Goal: Communication & Community: Participate in discussion

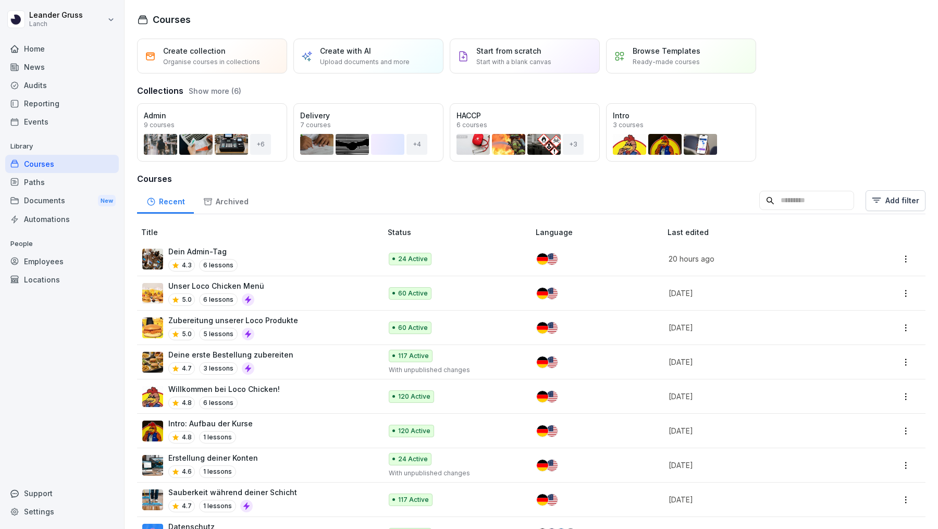
click at [69, 70] on div "News" at bounding box center [62, 67] width 114 height 18
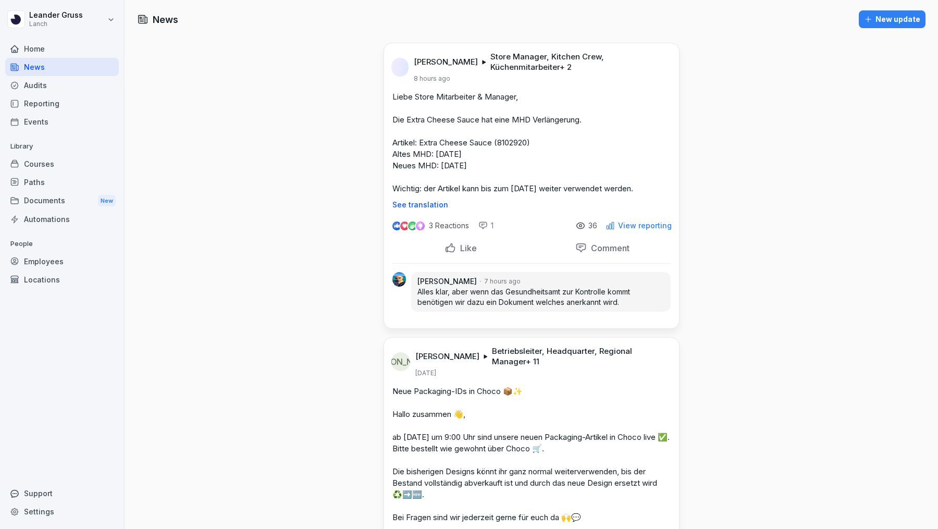
drag, startPoint x: 653, startPoint y: 187, endPoint x: 391, endPoint y: 97, distance: 276.9
click at [391, 97] on div "Liebe Store Mitarbeiter & Manager, Die Extra Cheese Sauce hat eine MHD Verlänge…" at bounding box center [531, 150] width 295 height 118
copy p "Liebe Store Mitarbeiter & Manager, Die Extra Cheese Sauce hat eine MHD Verlänge…"
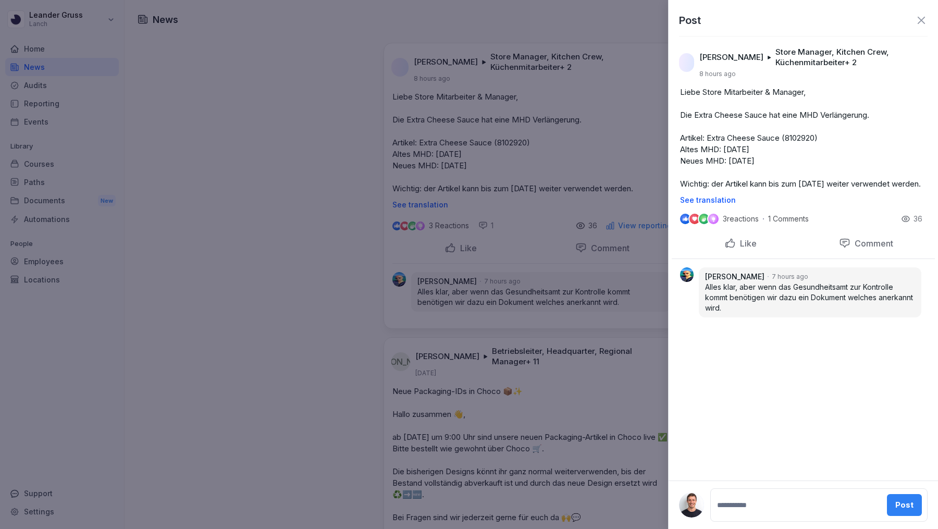
click at [543, 191] on div at bounding box center [469, 264] width 938 height 529
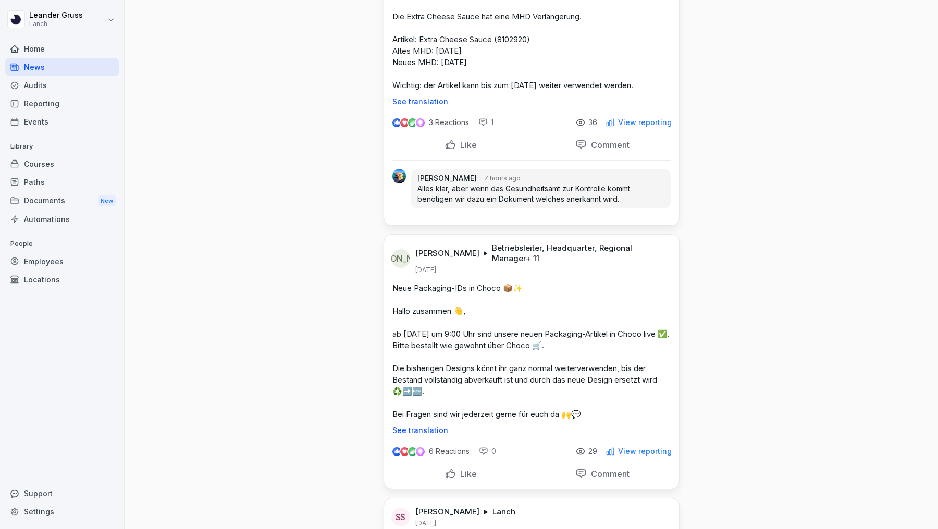
scroll to position [207, 0]
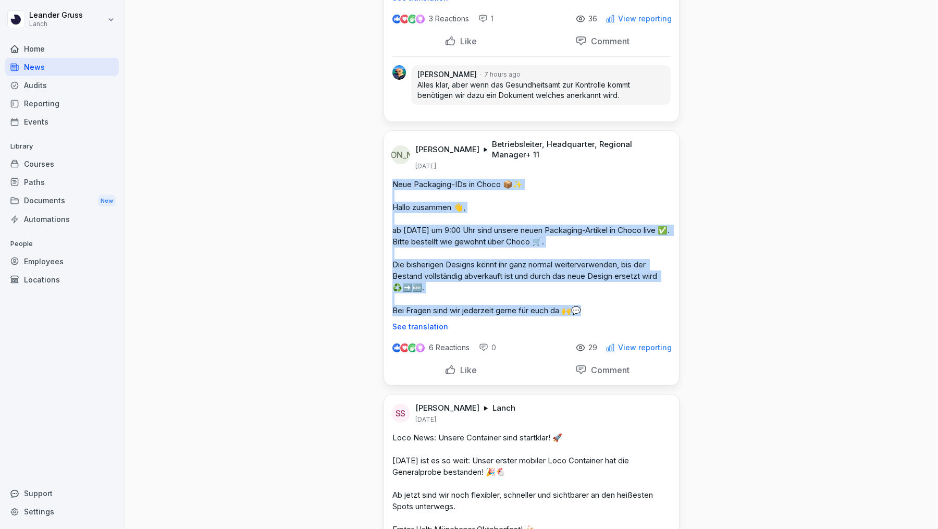
drag, startPoint x: 589, startPoint y: 306, endPoint x: 386, endPoint y: 184, distance: 236.8
click at [386, 184] on div "Neue Packaging-IDs in Choco 📦✨ Hallo zusammen 👋, ab [DATE] um 9:00 Uhr sind uns…" at bounding box center [531, 255] width 295 height 152
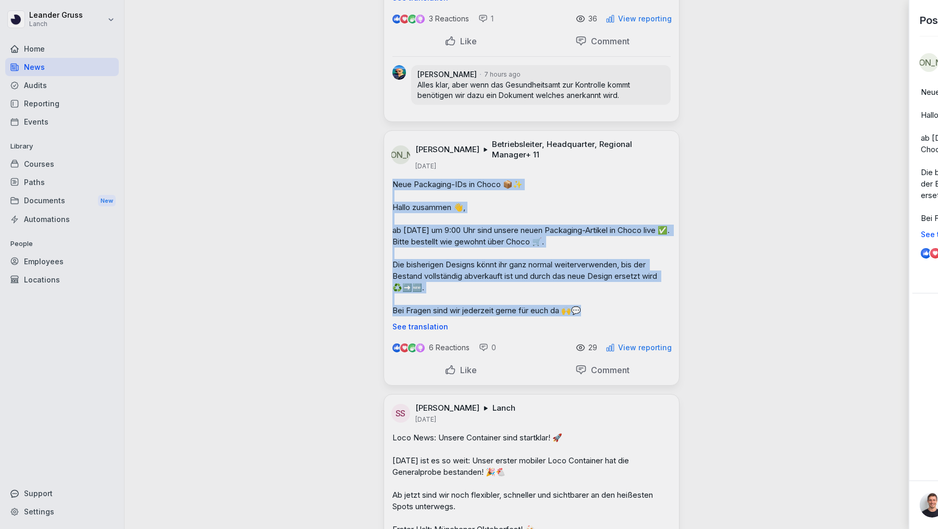
copy p "Neue Packaging-IDs in Choco 📦✨ Hallo zusammen 👋, ab [DATE] um 9:00 Uhr sind uns…"
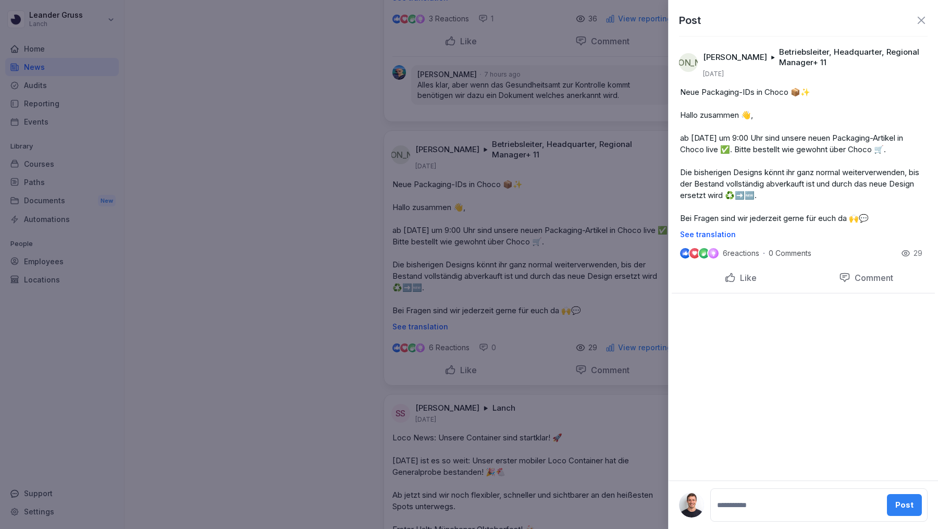
click at [564, 265] on div at bounding box center [469, 264] width 938 height 529
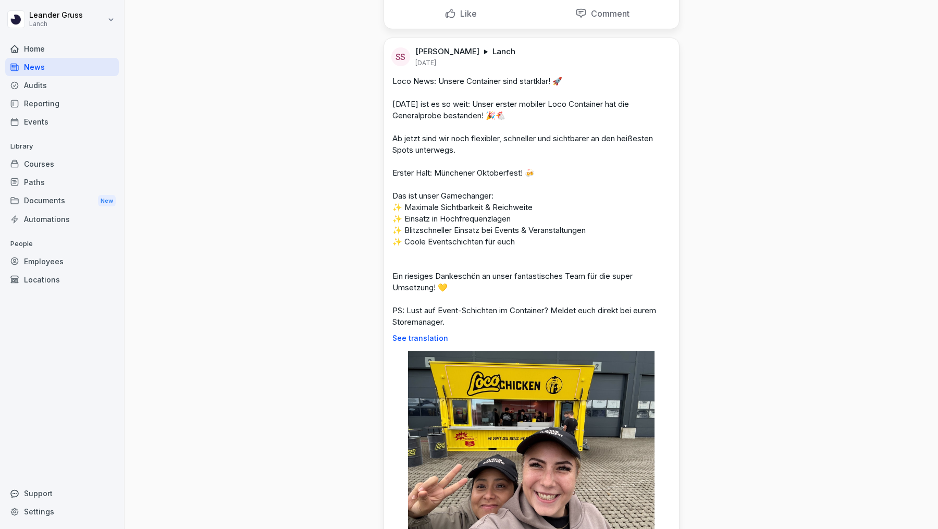
scroll to position [628, 0]
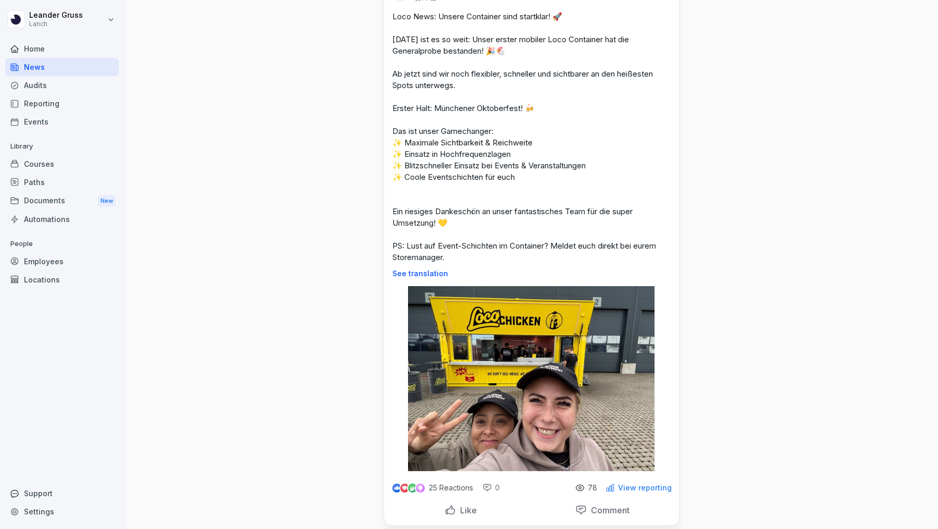
click at [462, 507] on p "Like" at bounding box center [466, 510] width 21 height 10
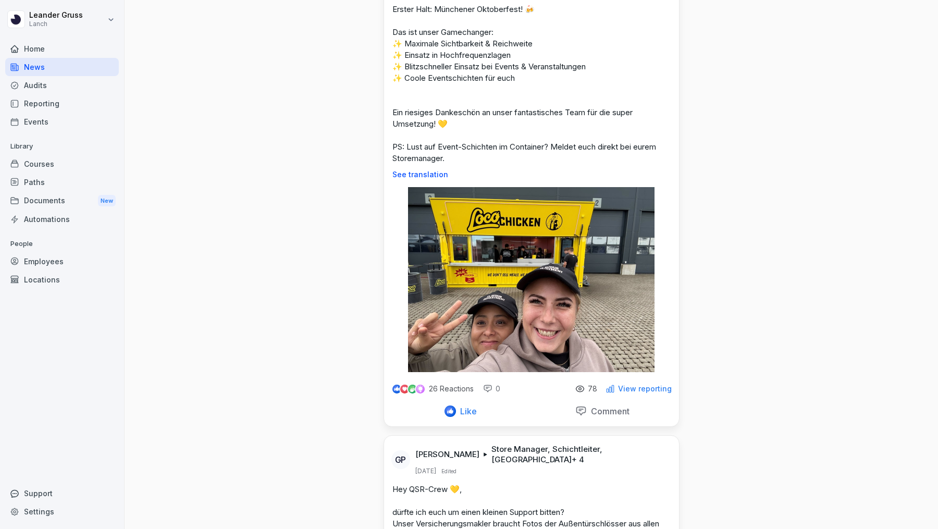
scroll to position [817, 0]
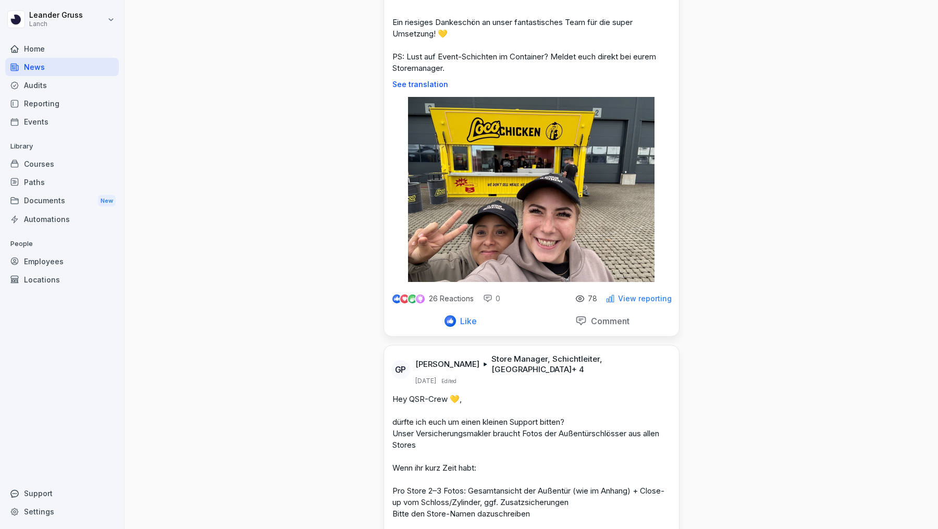
click at [616, 318] on p "Comment" at bounding box center [608, 321] width 43 height 10
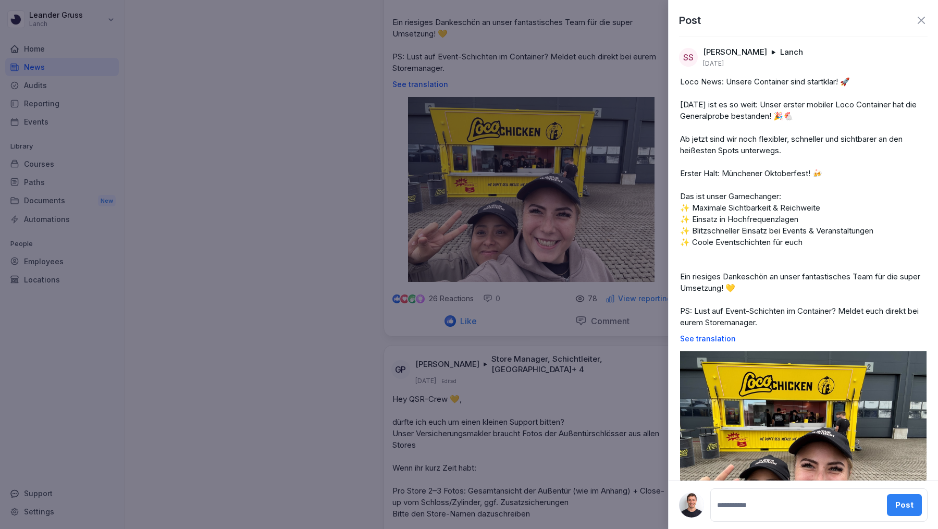
click at [764, 510] on textarea at bounding box center [798, 504] width 166 height 21
type textarea "********"
click at [912, 511] on div "Post" at bounding box center [906, 504] width 18 height 11
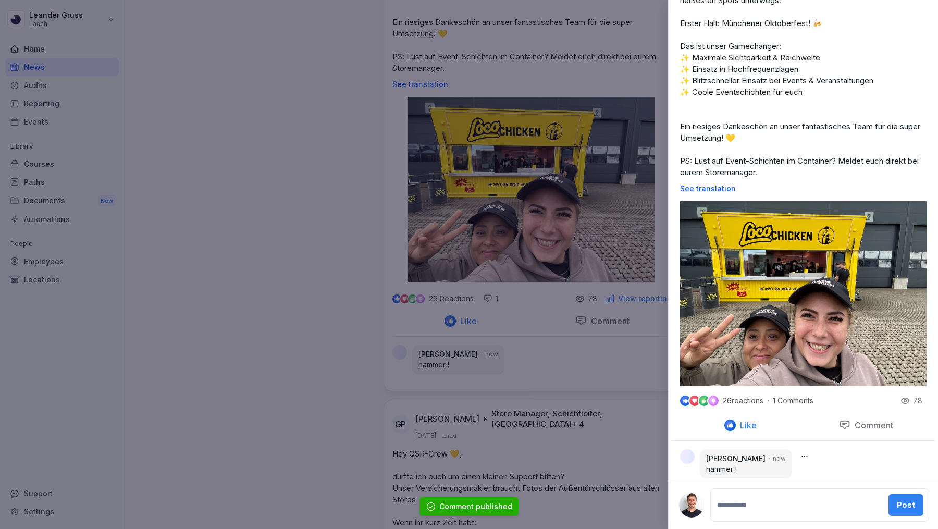
scroll to position [155, 0]
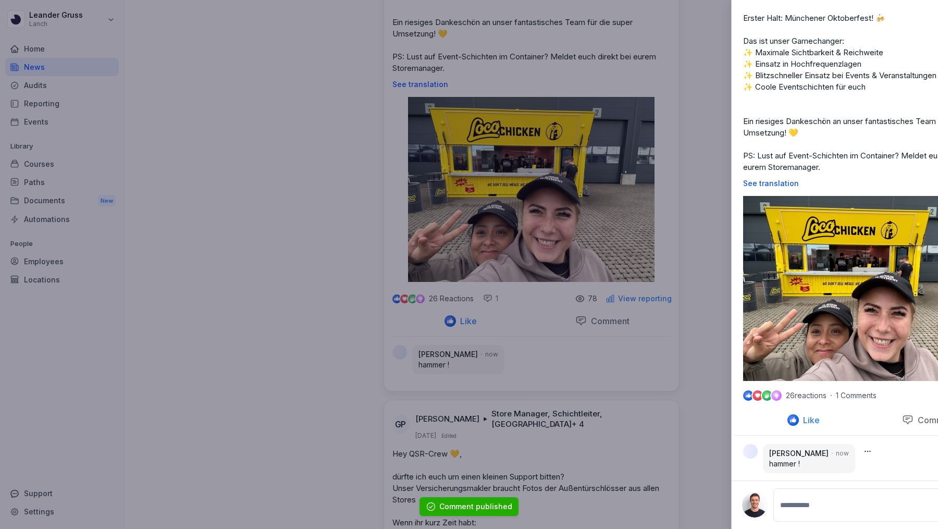
click at [295, 335] on div at bounding box center [469, 264] width 938 height 529
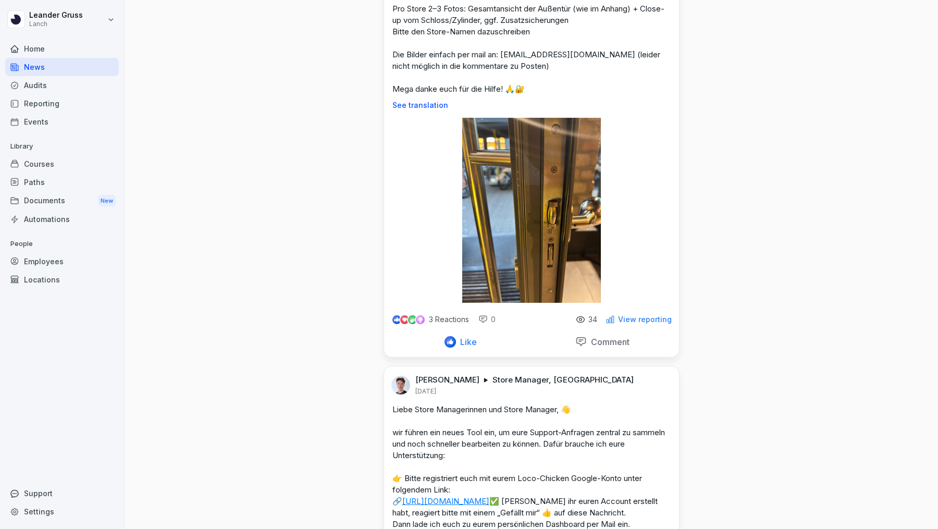
scroll to position [1219, 0]
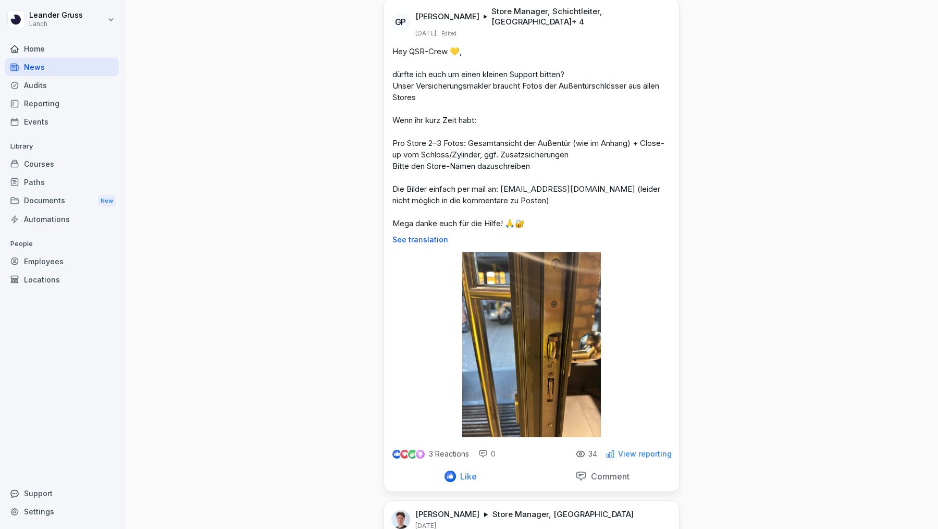
click at [543, 204] on p "Hey QSR-Crew 💛, dürfte ich euch um einen kleinen Support bitten? Unser Versiche…" at bounding box center [531, 137] width 278 height 183
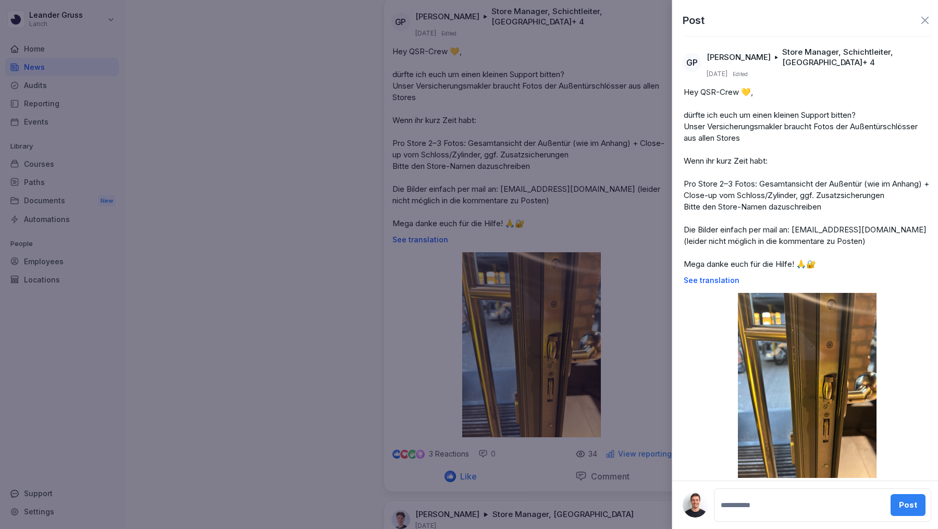
click at [545, 212] on div at bounding box center [469, 264] width 938 height 529
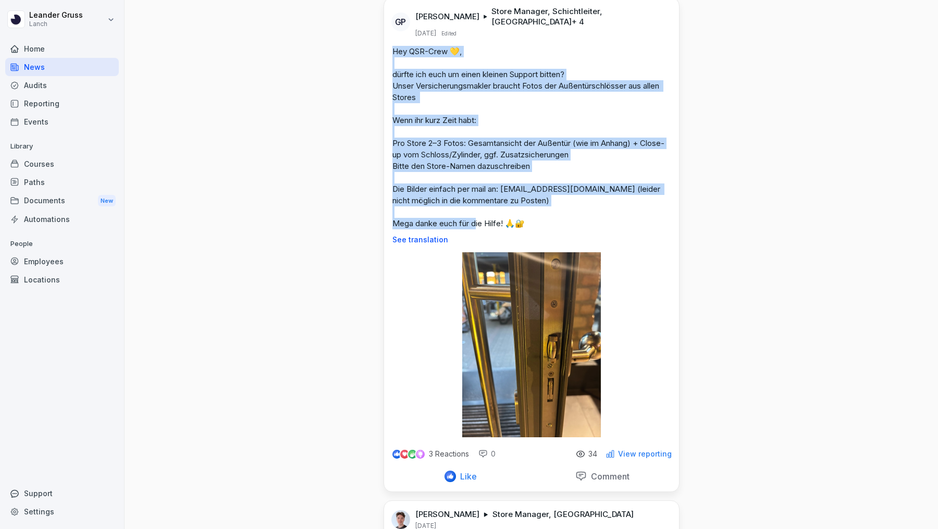
drag, startPoint x: 553, startPoint y: 210, endPoint x: 392, endPoint y: 36, distance: 237.0
click at [392, 46] on p "Hey QSR-Crew 💛, dürfte ich euch um einen kleinen Support bitten? Unser Versiche…" at bounding box center [531, 137] width 278 height 183
copy p "Hey QSR-Crew 💛, dürfte ich euch um einen kleinen Support bitten? Unser Versiche…"
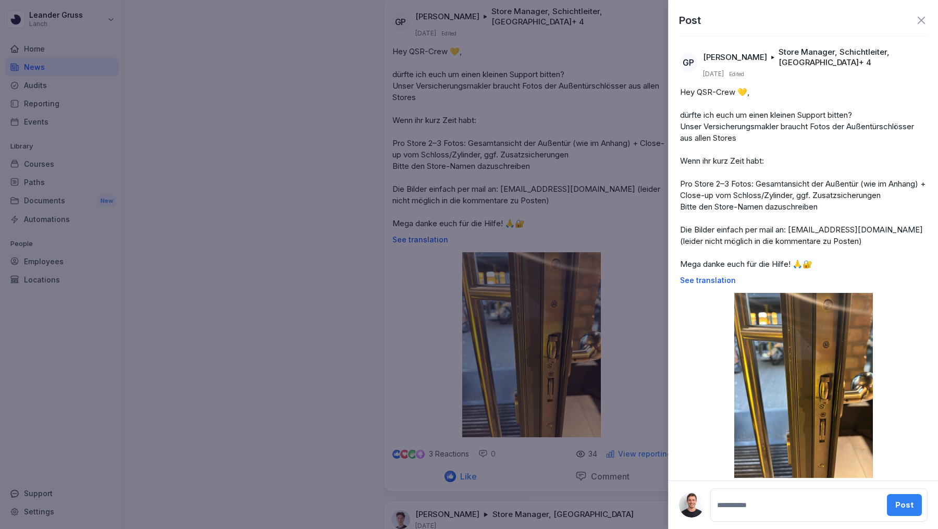
click at [526, 160] on div at bounding box center [469, 264] width 938 height 529
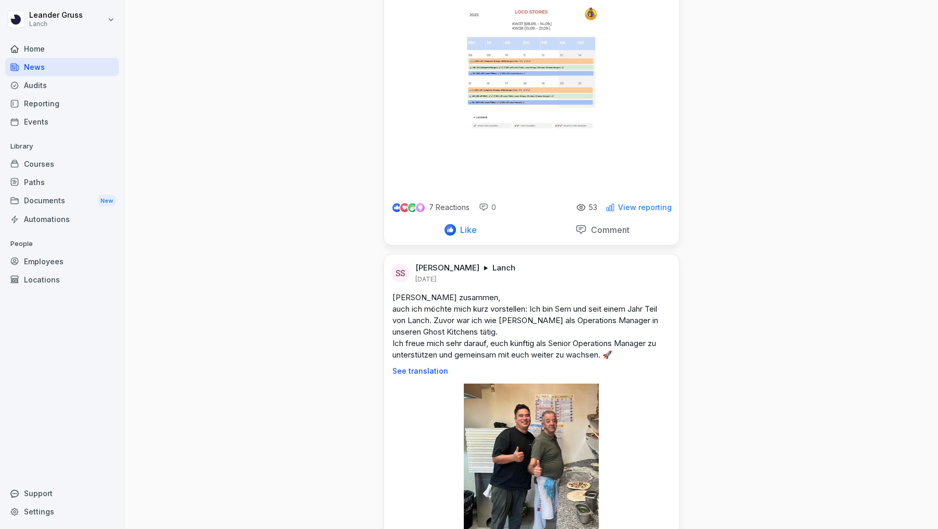
scroll to position [2470, 0]
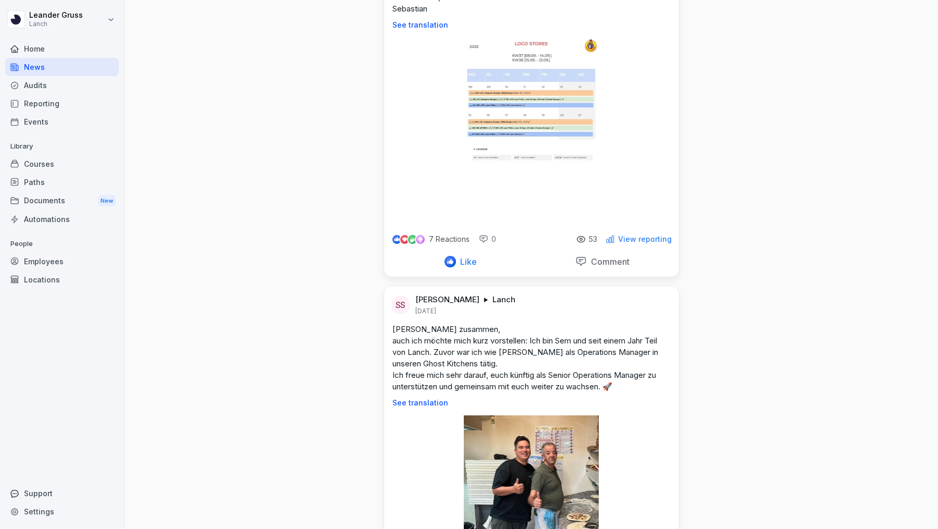
click at [549, 172] on img at bounding box center [531, 130] width 134 height 185
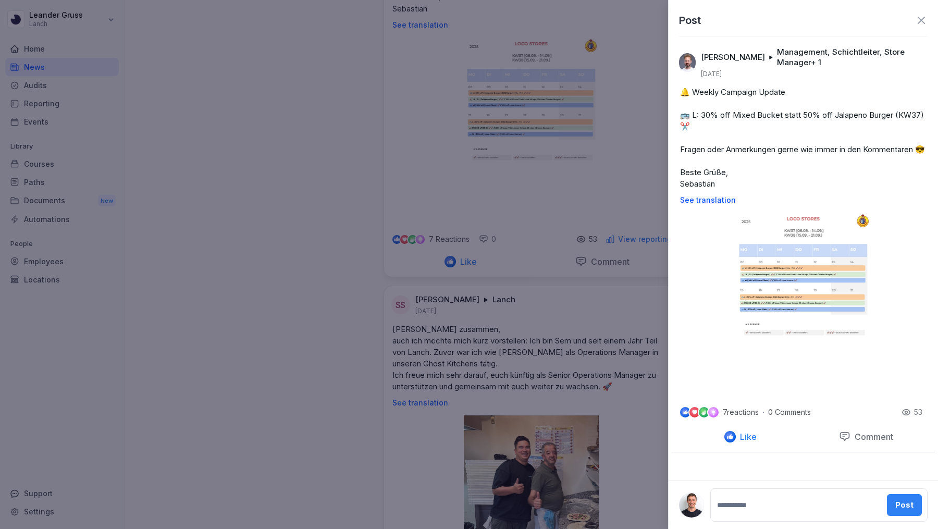
click at [492, 144] on div at bounding box center [469, 264] width 938 height 529
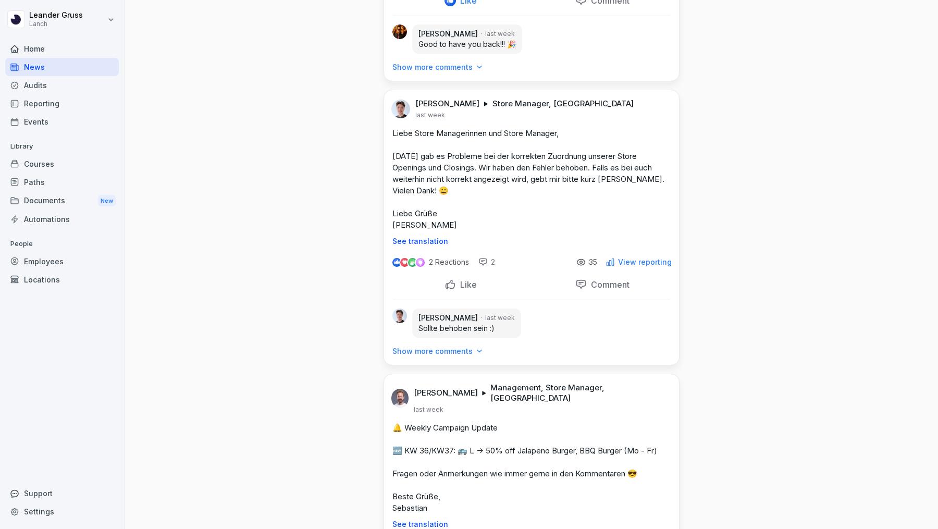
scroll to position [4893, 0]
